Goal: Task Accomplishment & Management: Use online tool/utility

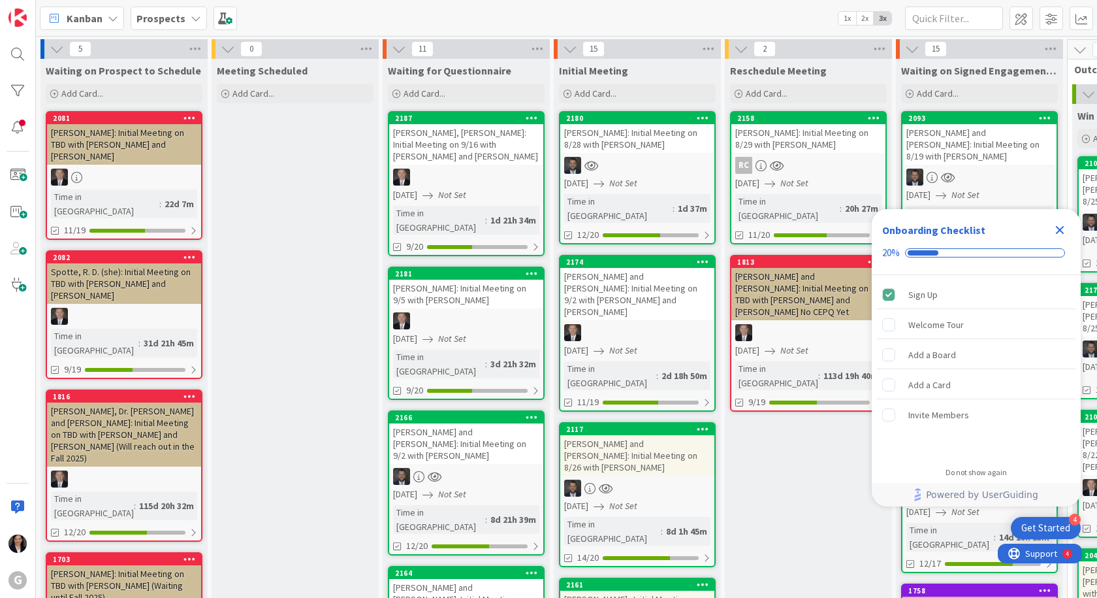
click at [1065, 228] on icon "Close Checklist" at bounding box center [1060, 230] width 16 height 16
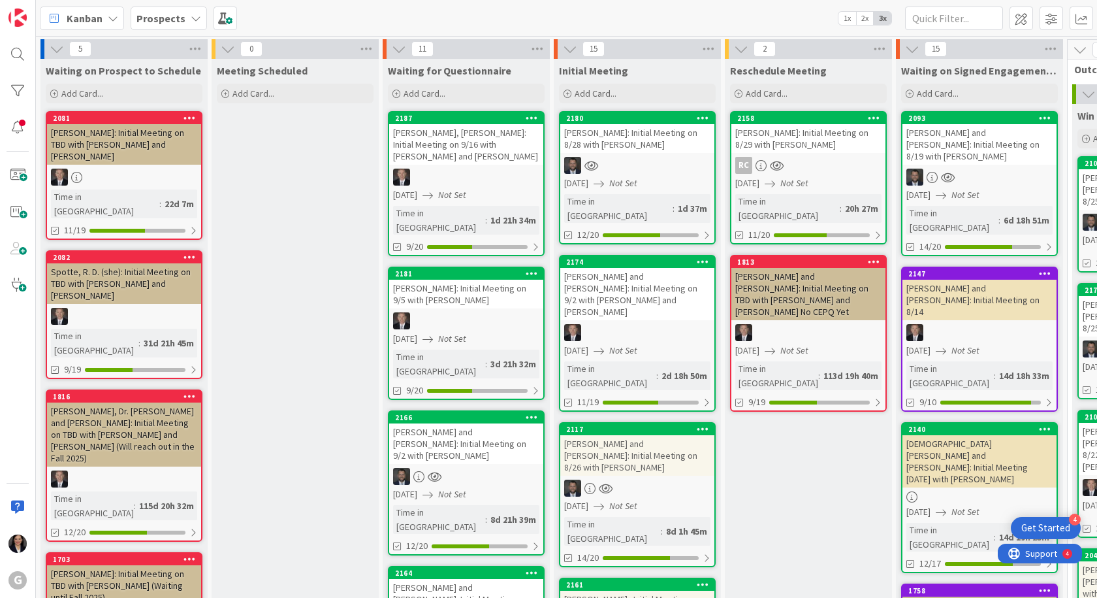
click at [637, 140] on div "[PERSON_NAME]: Initial Meeting on 8/28 with [PERSON_NAME]" at bounding box center [637, 138] width 154 height 29
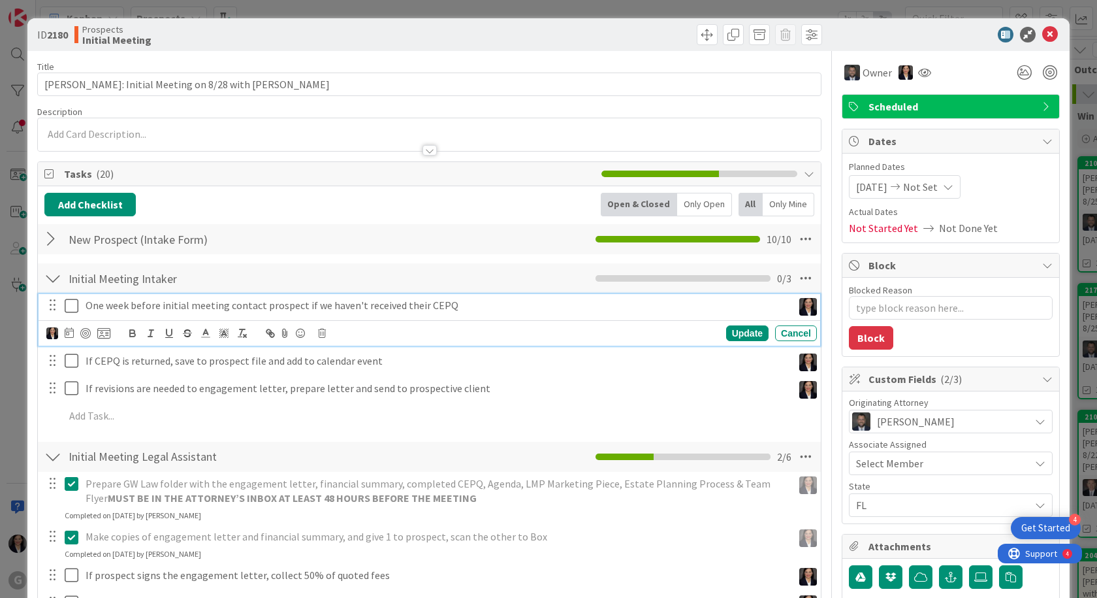
click at [75, 308] on icon at bounding box center [75, 306] width 20 height 16
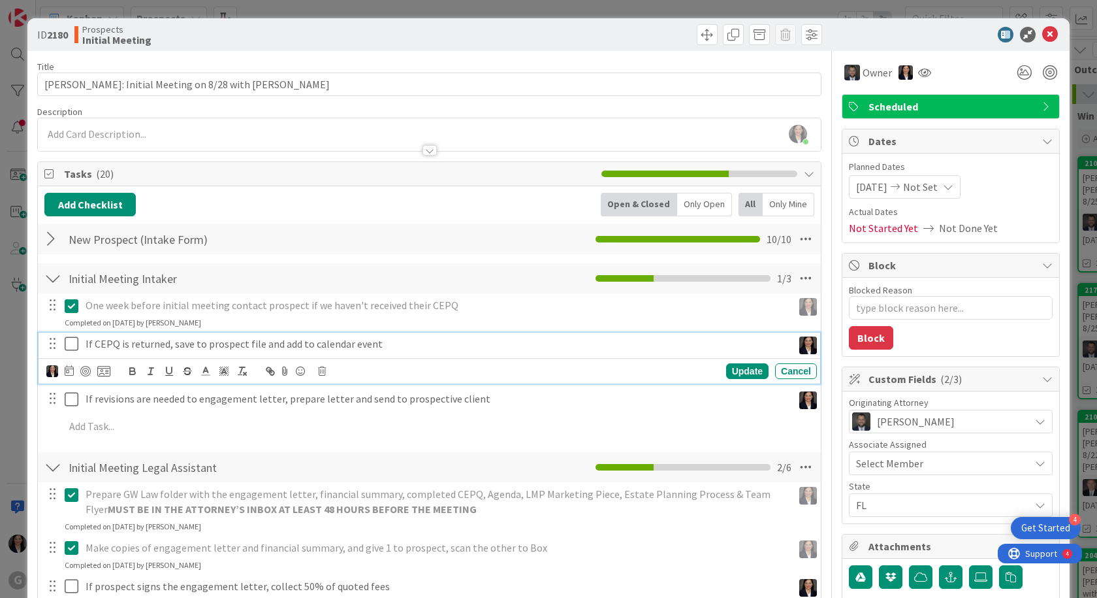
click at [73, 345] on icon at bounding box center [75, 344] width 20 height 16
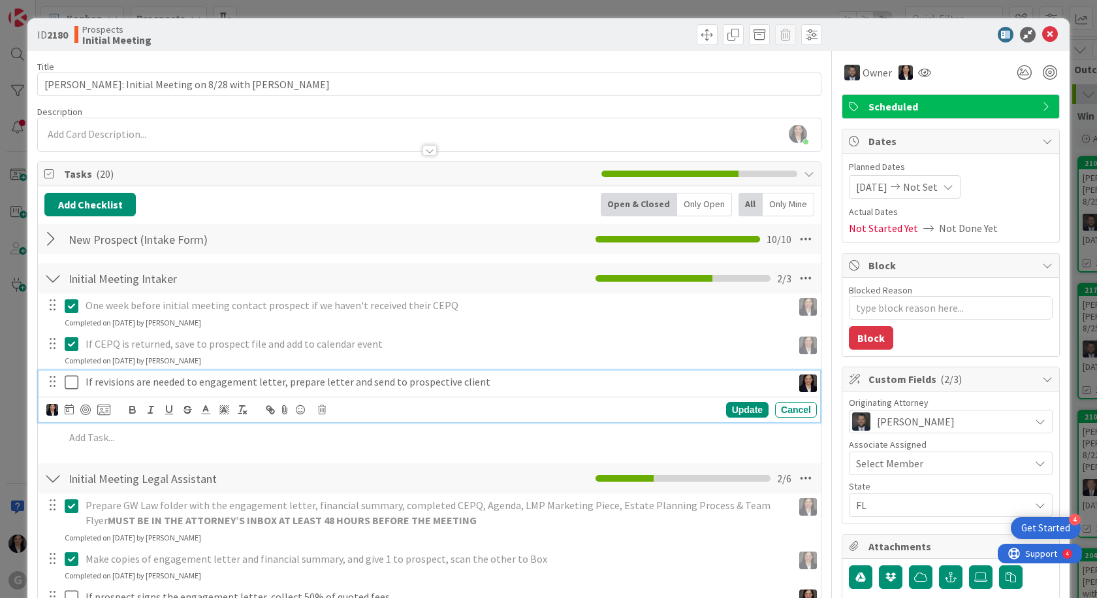
click at [76, 380] on icon at bounding box center [75, 382] width 20 height 16
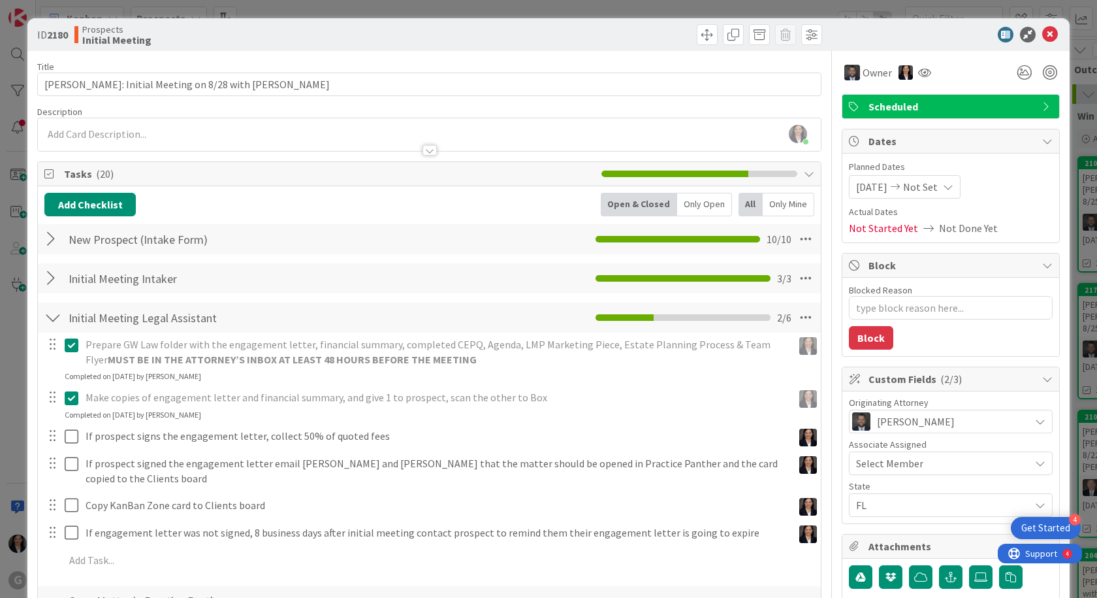
scroll to position [196, 0]
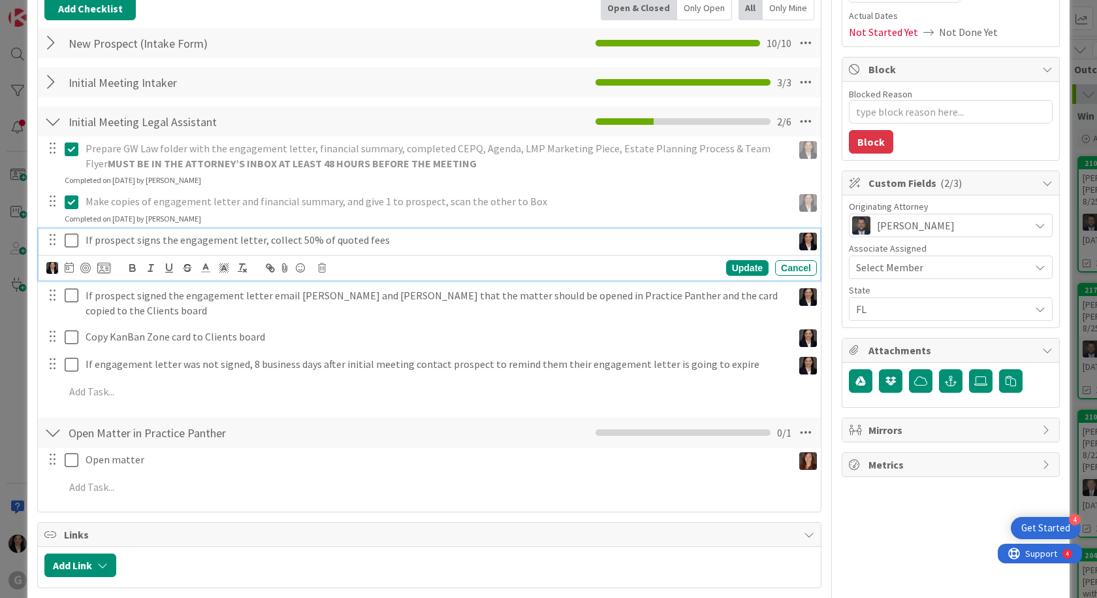
click at [74, 242] on icon at bounding box center [75, 241] width 20 height 16
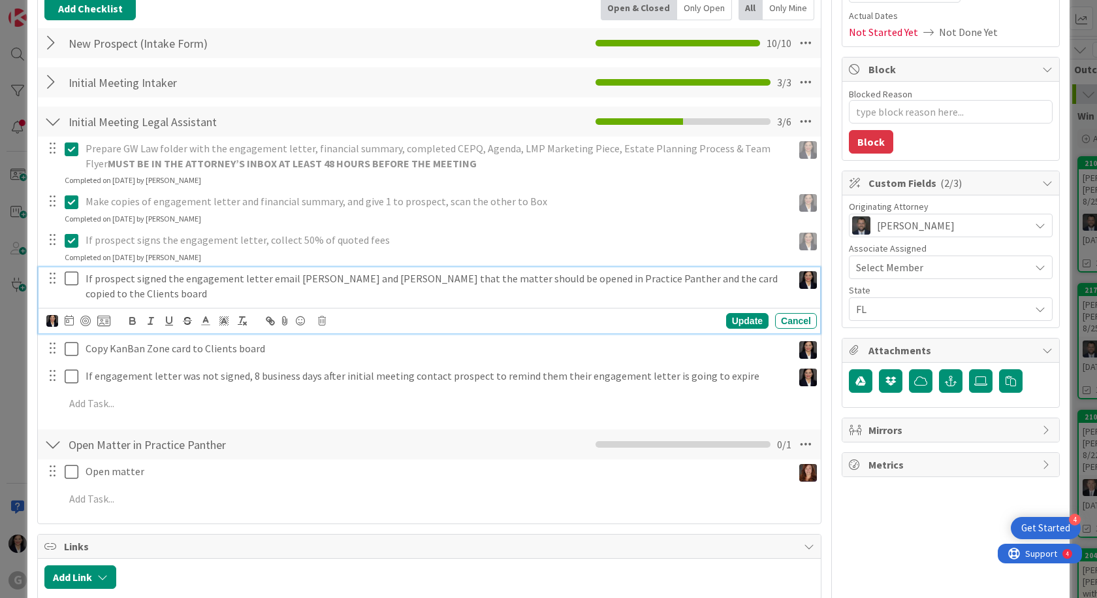
click at [74, 281] on icon at bounding box center [75, 278] width 20 height 16
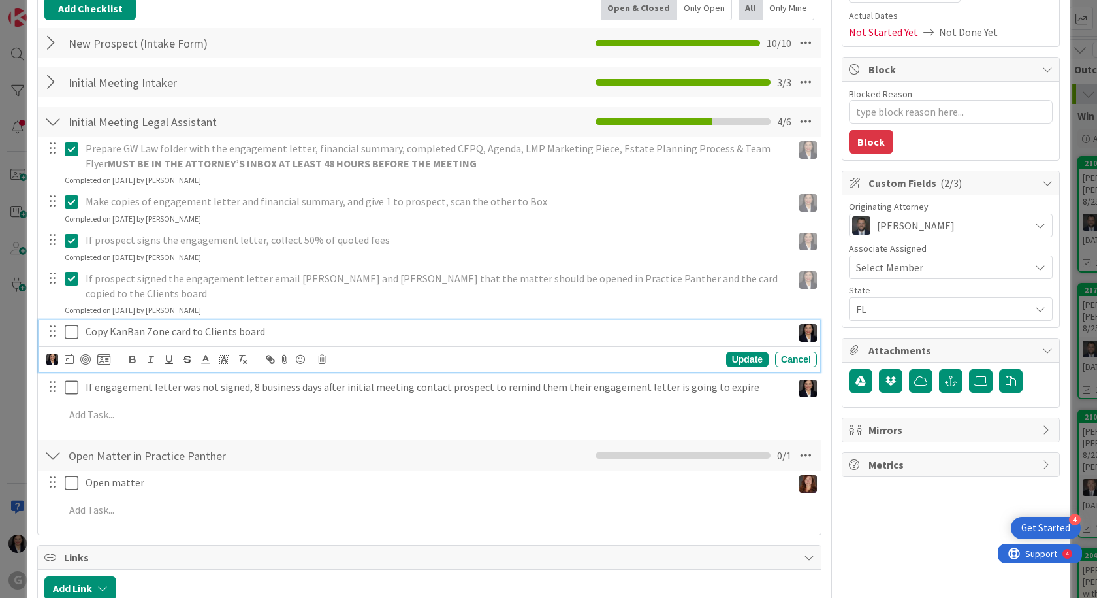
click at [71, 324] on icon at bounding box center [75, 332] width 20 height 16
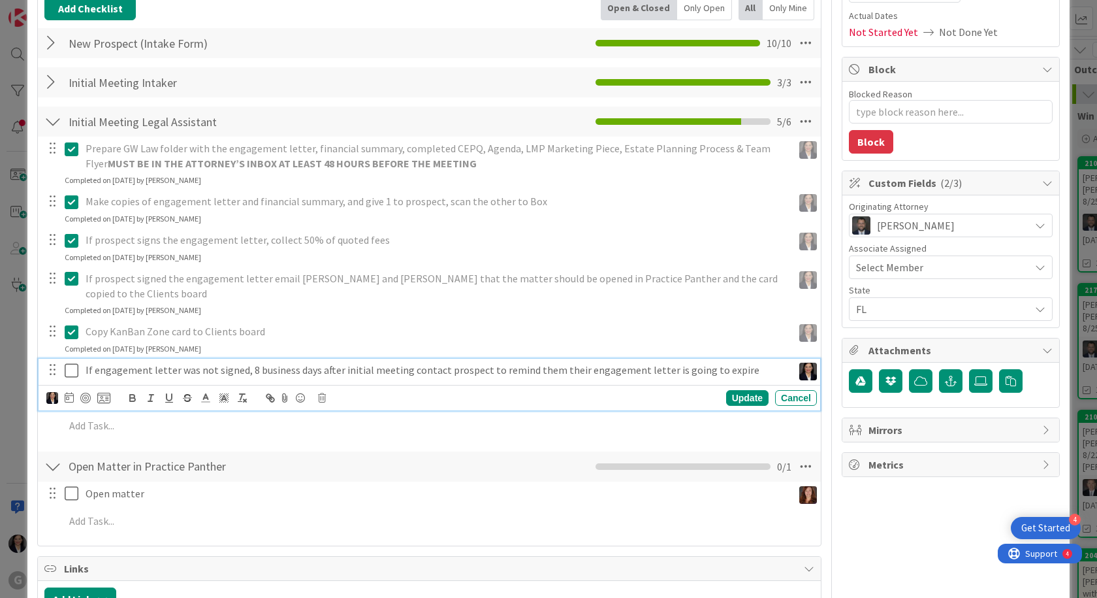
click at [73, 363] on icon at bounding box center [75, 371] width 20 height 16
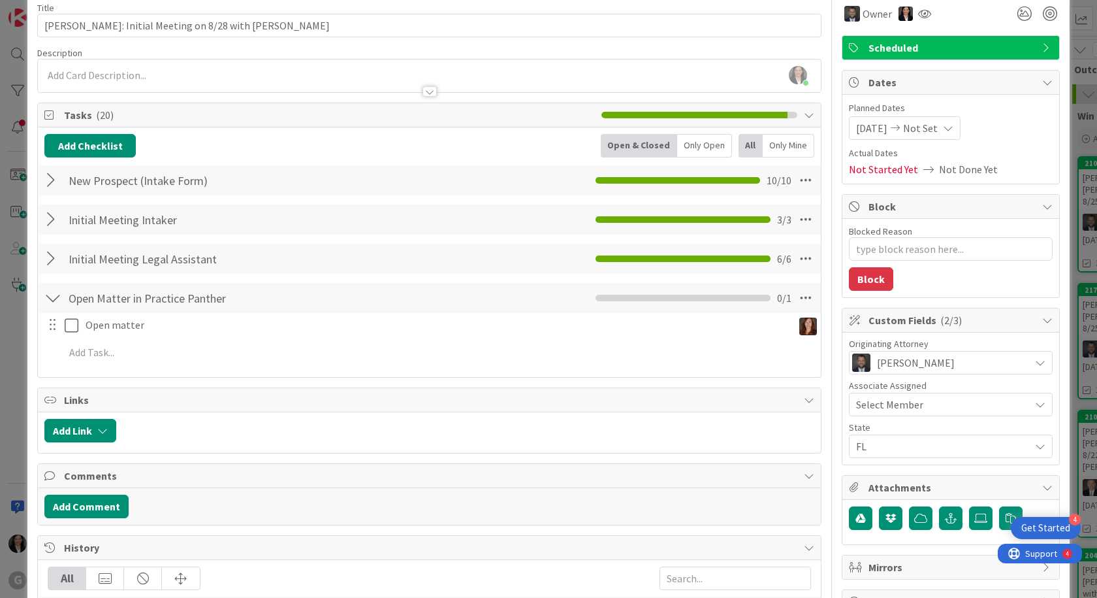
scroll to position [0, 0]
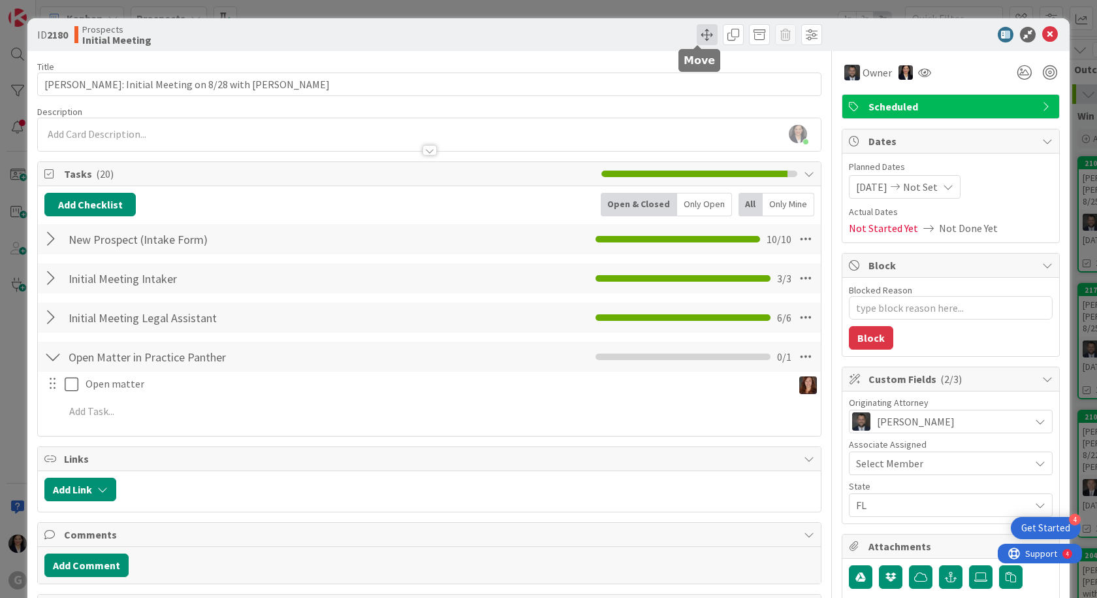
click at [703, 35] on span at bounding box center [707, 34] width 21 height 21
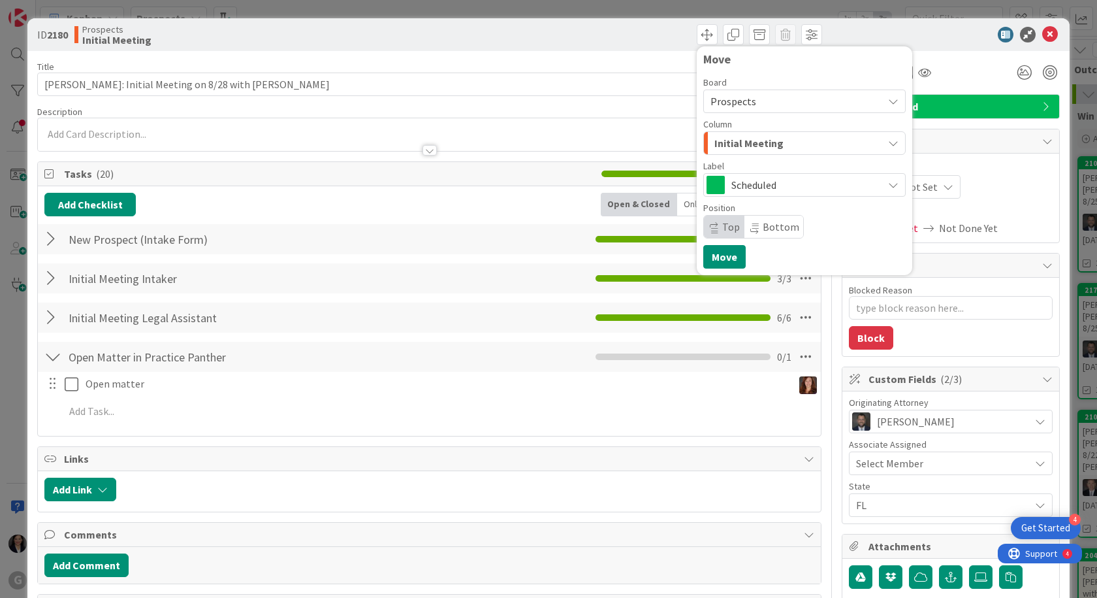
click at [738, 137] on span "Initial Meeting" at bounding box center [749, 143] width 69 height 17
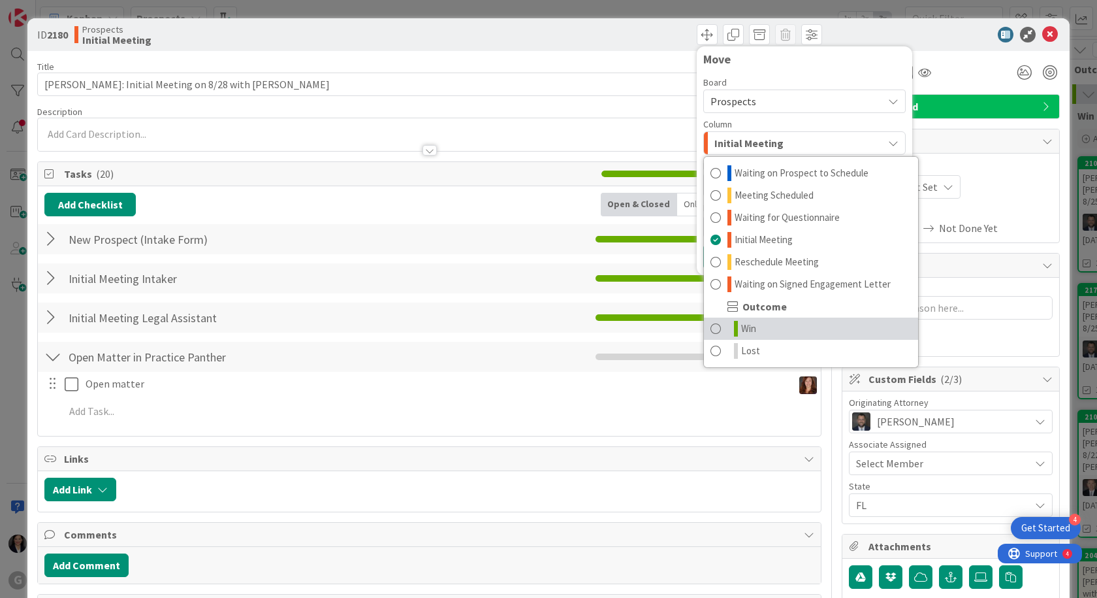
click at [742, 331] on span "Win" at bounding box center [748, 329] width 15 height 16
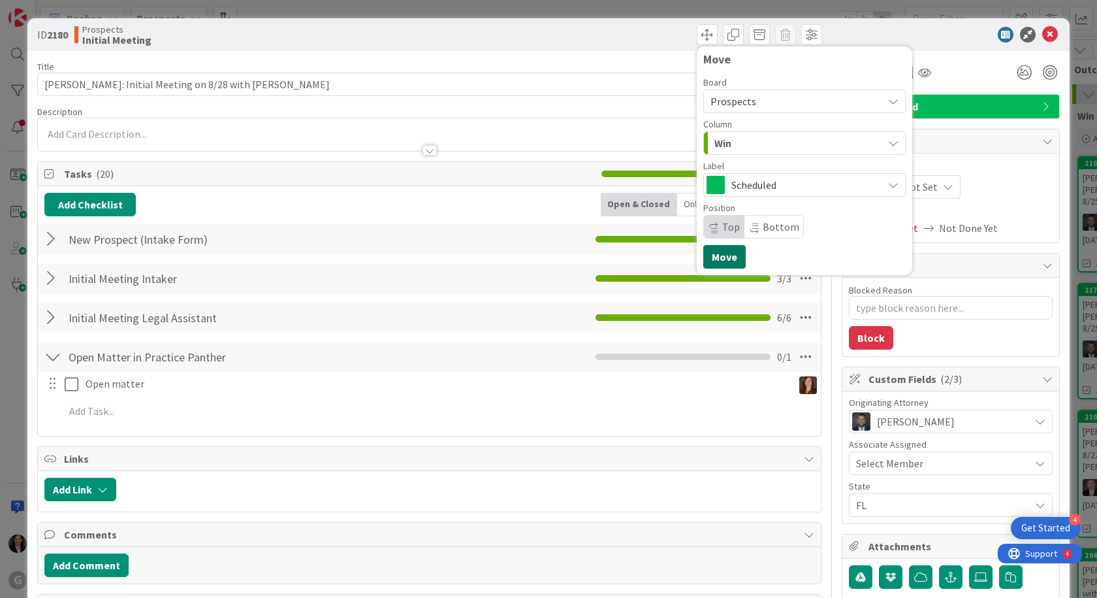
click at [721, 261] on button "Move" at bounding box center [725, 257] width 42 height 24
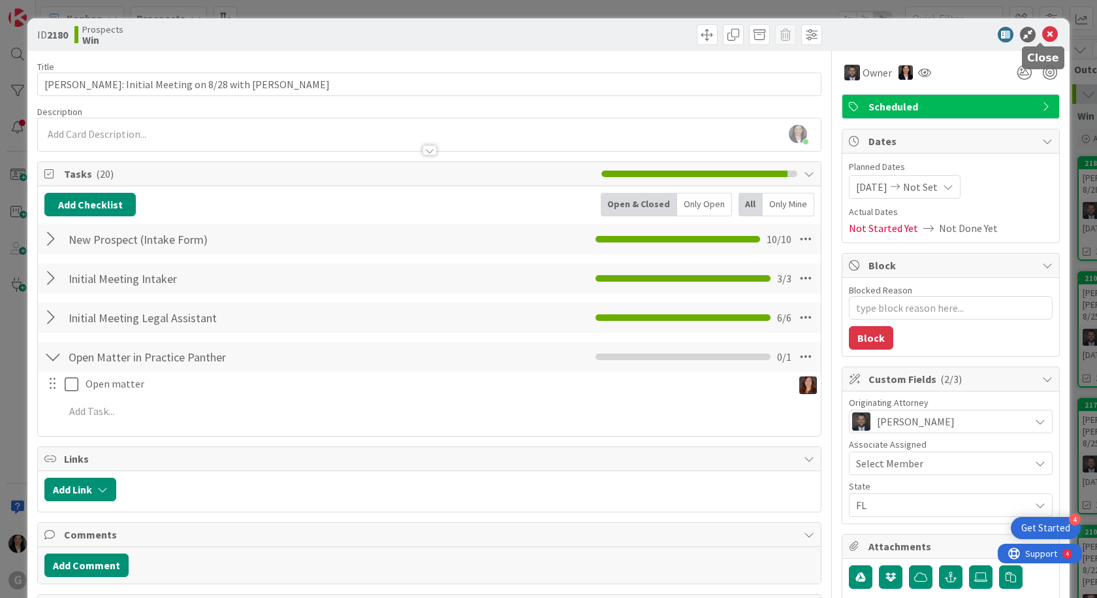
click at [1045, 38] on icon at bounding box center [1051, 35] width 16 height 16
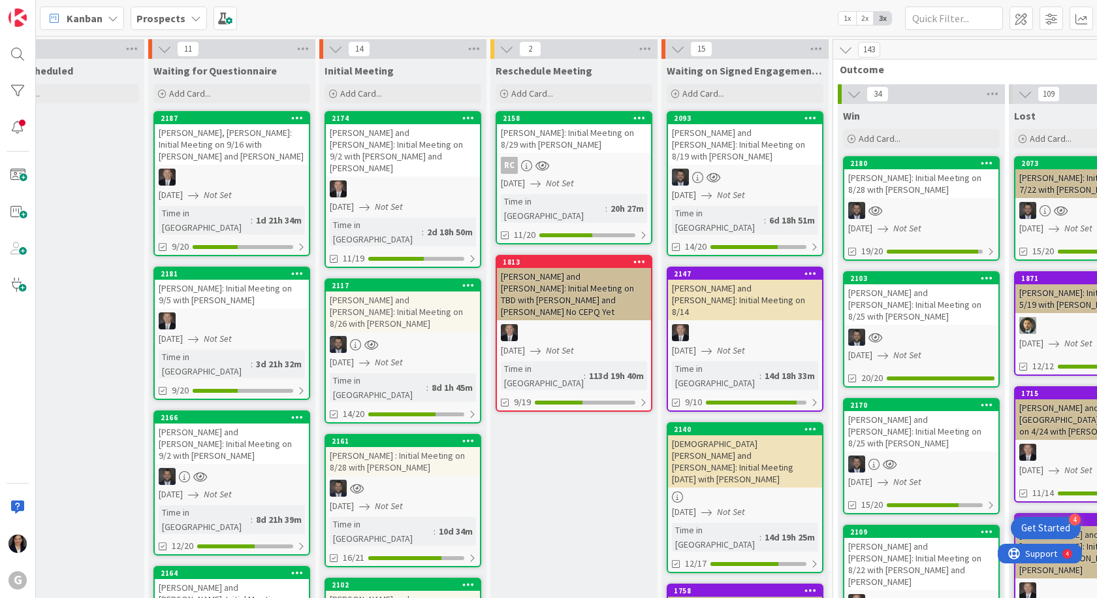
scroll to position [0, 237]
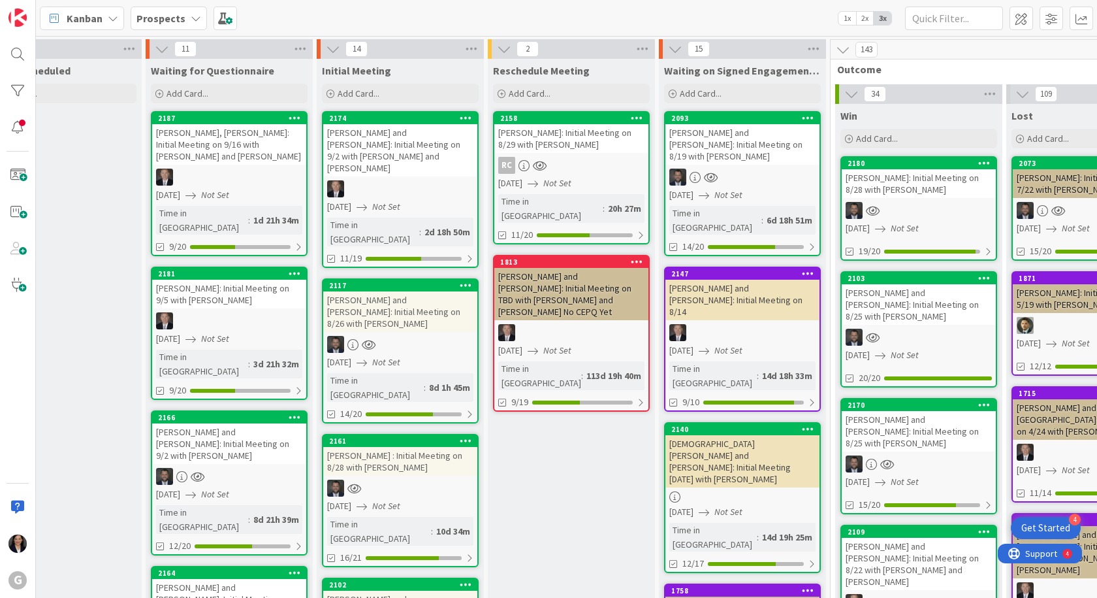
click at [911, 195] on div "[PERSON_NAME]: Initial Meeting on 8/28 with [PERSON_NAME]" at bounding box center [919, 183] width 154 height 29
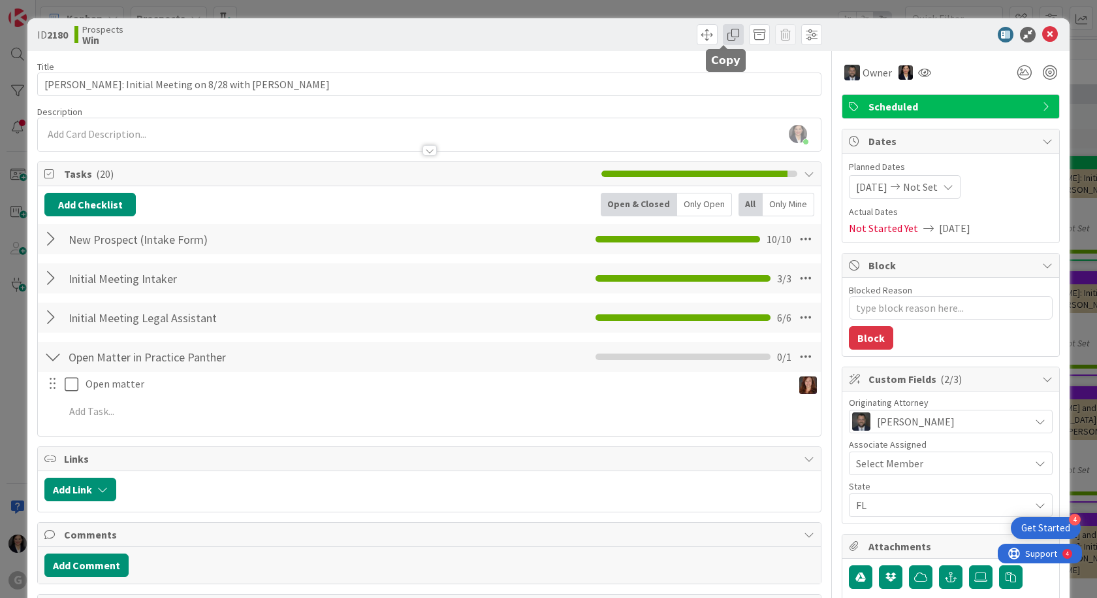
click at [723, 31] on span at bounding box center [733, 34] width 21 height 21
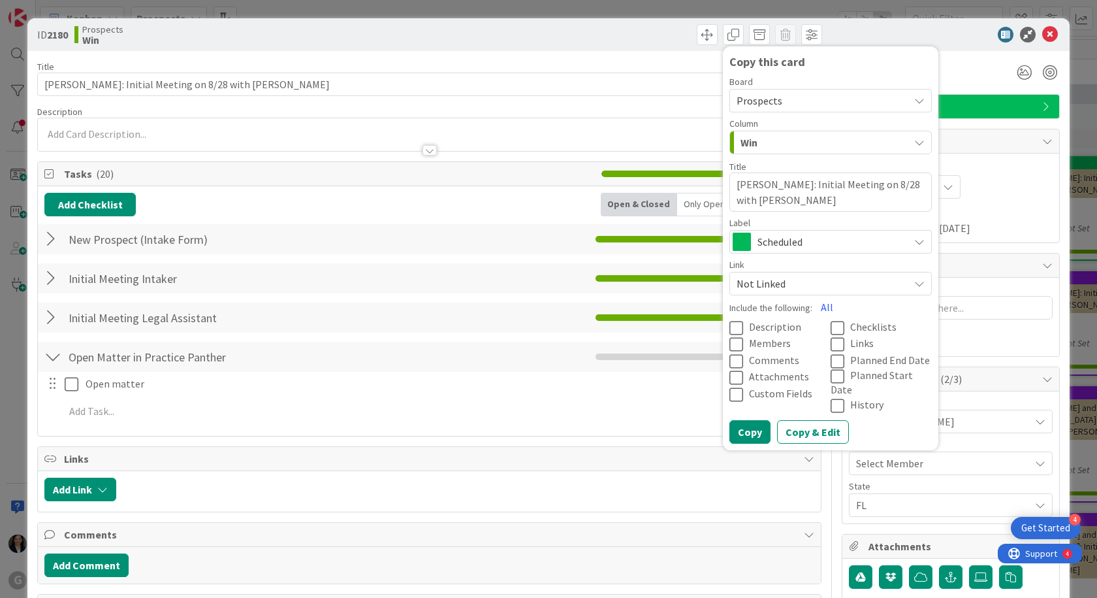
click at [765, 96] on span "Prospects" at bounding box center [760, 100] width 46 height 13
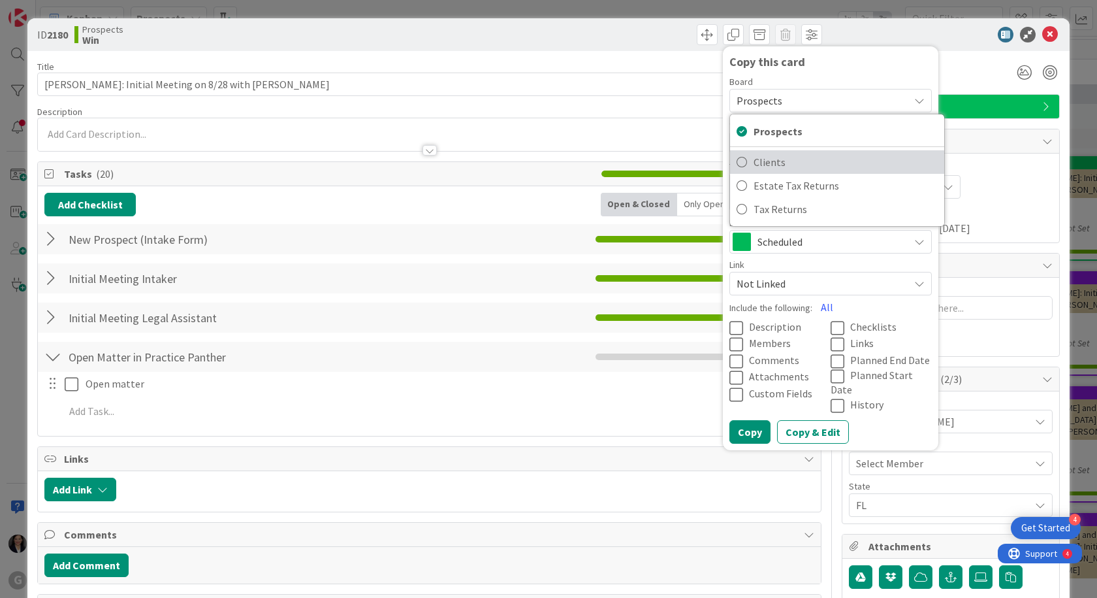
click at [777, 167] on span "Clients" at bounding box center [846, 162] width 184 height 20
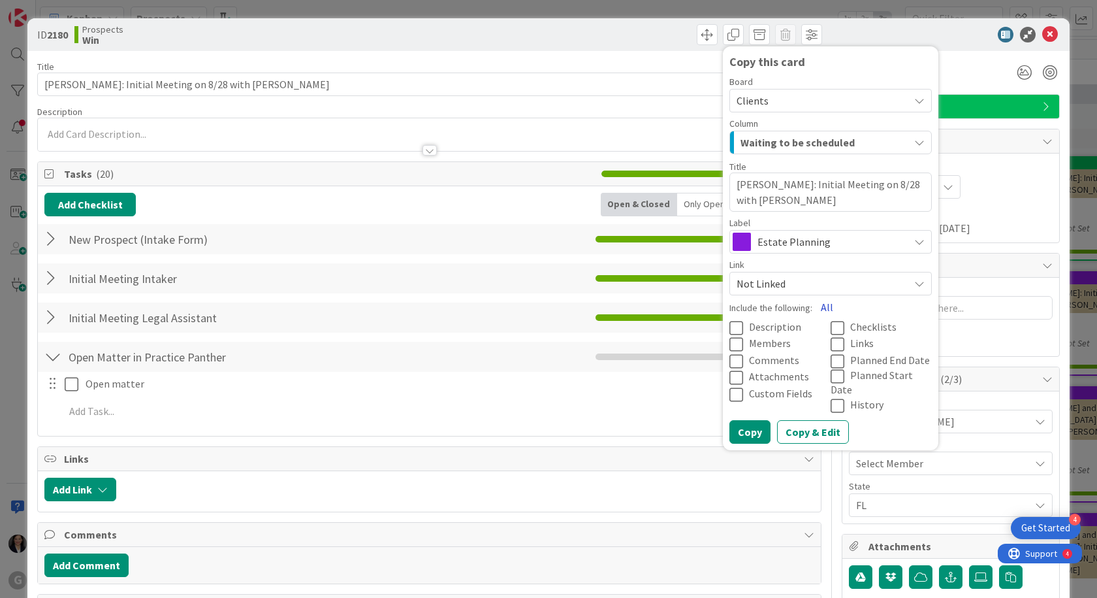
click at [822, 306] on button "All" at bounding box center [827, 307] width 29 height 24
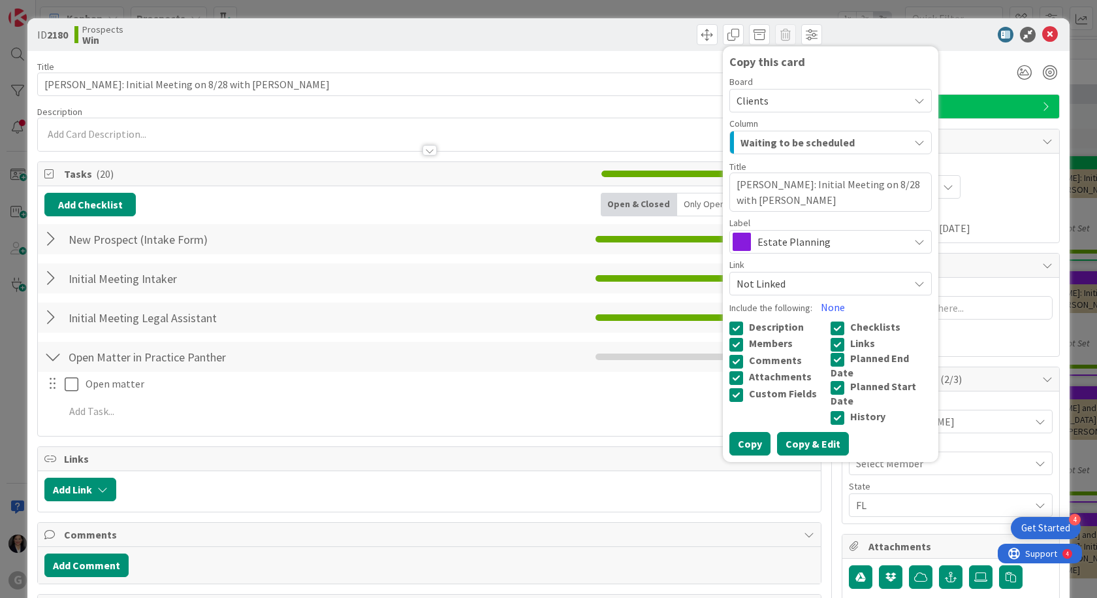
click at [796, 432] on button "Copy & Edit" at bounding box center [813, 444] width 72 height 24
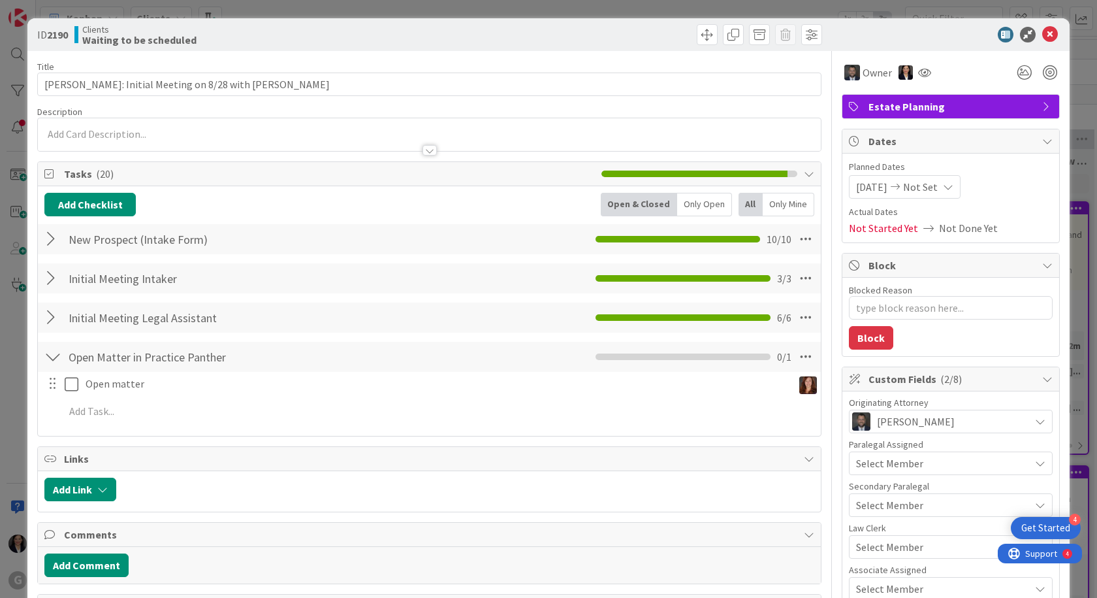
type textarea "x"
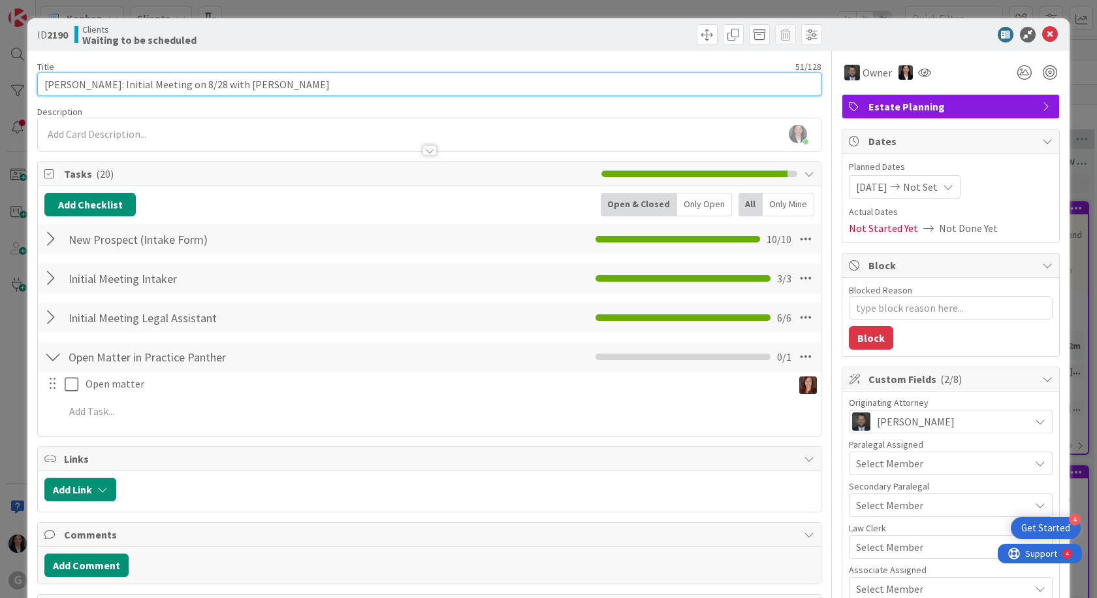
click at [292, 84] on input "[PERSON_NAME]: Initial Meeting on 8/28 with [PERSON_NAME]" at bounding box center [429, 85] width 785 height 24
type input "[PERSON_NAME]: Initial Meeting on 8/28 with [PERSON_NAME] DRAFTING TO BE ASSIGN…"
type textarea "x"
type input "[PERSON_NAME]: Initial Meeting on 8/28 with [PERSON_NAME] DRAFTING TO BE ASSIGN…"
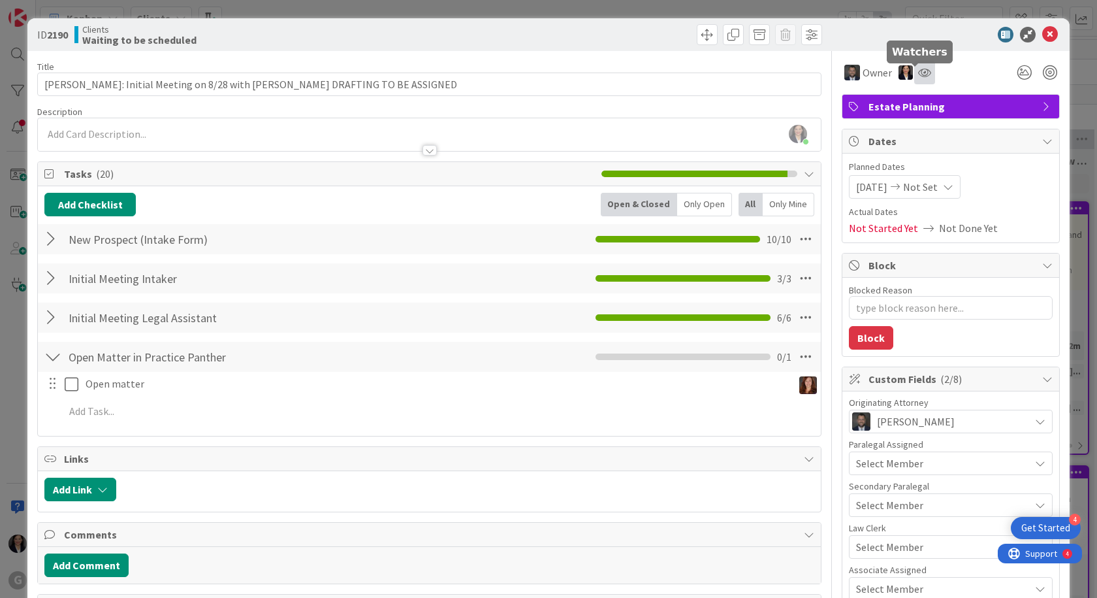
click at [918, 73] on icon at bounding box center [924, 72] width 13 height 10
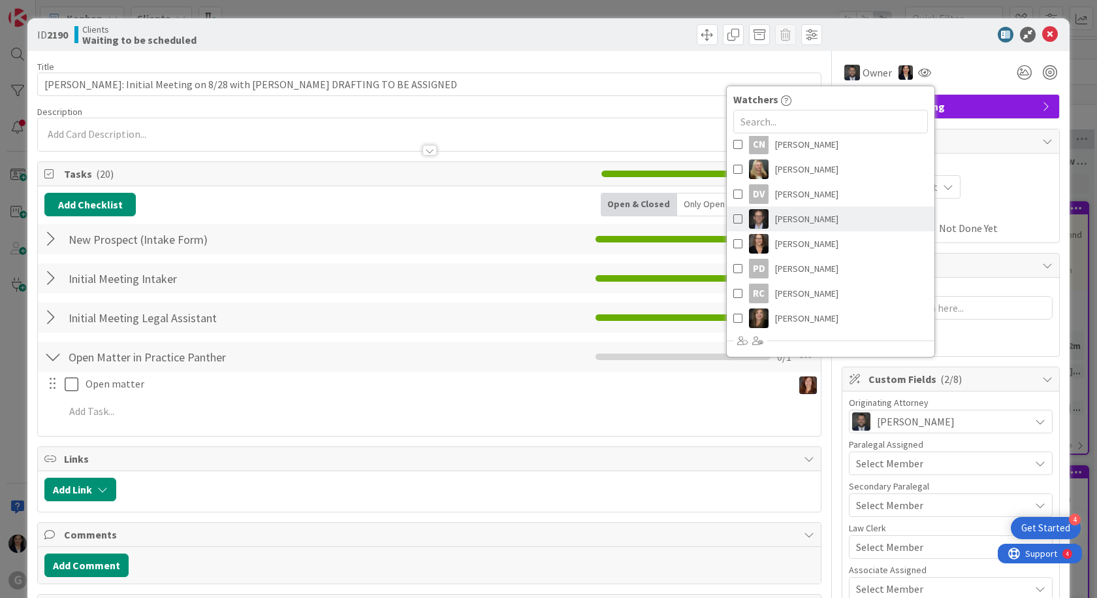
scroll to position [196, 0]
click at [820, 235] on span "[PERSON_NAME]" at bounding box center [806, 241] width 63 height 20
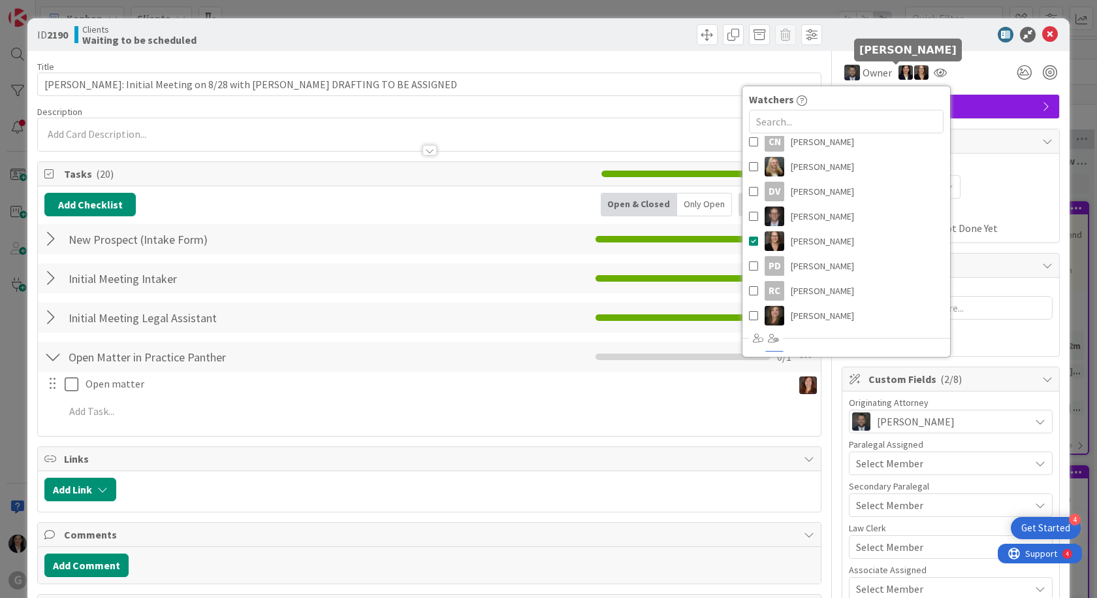
click at [899, 73] on img at bounding box center [906, 72] width 14 height 14
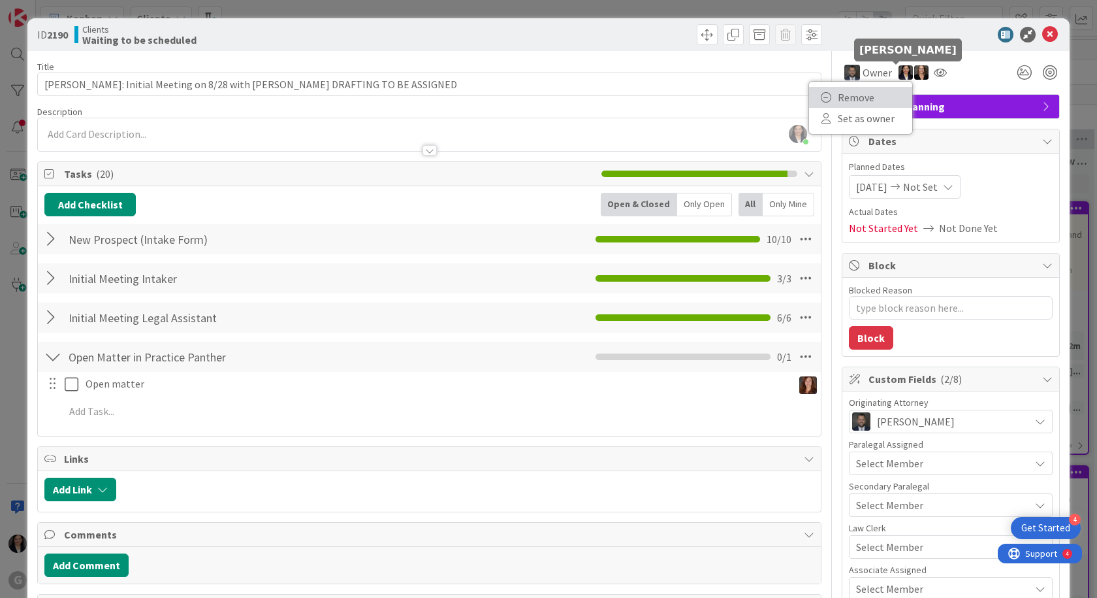
click at [849, 99] on link "Remove" at bounding box center [860, 97] width 103 height 21
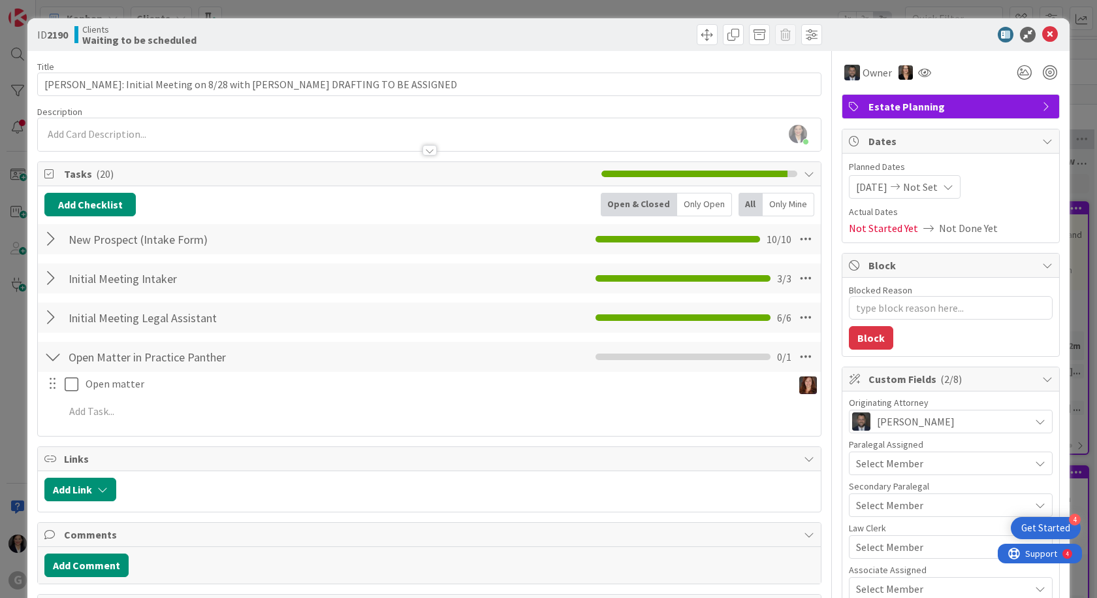
type textarea "x"
click at [1044, 35] on icon at bounding box center [1051, 35] width 16 height 16
